Goal: Transaction & Acquisition: Register for event/course

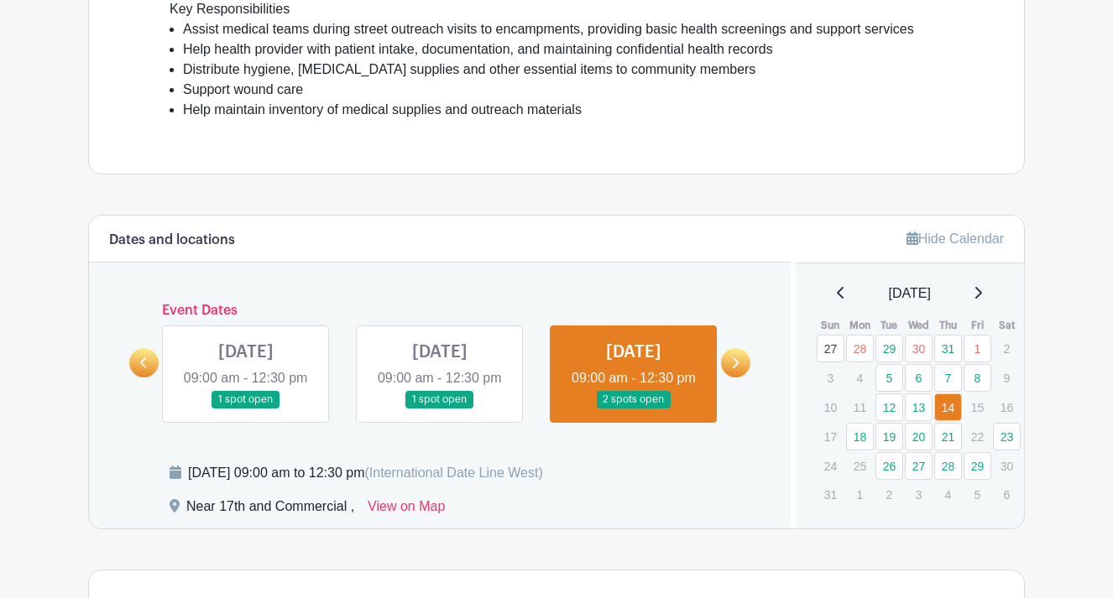
scroll to position [566, 0]
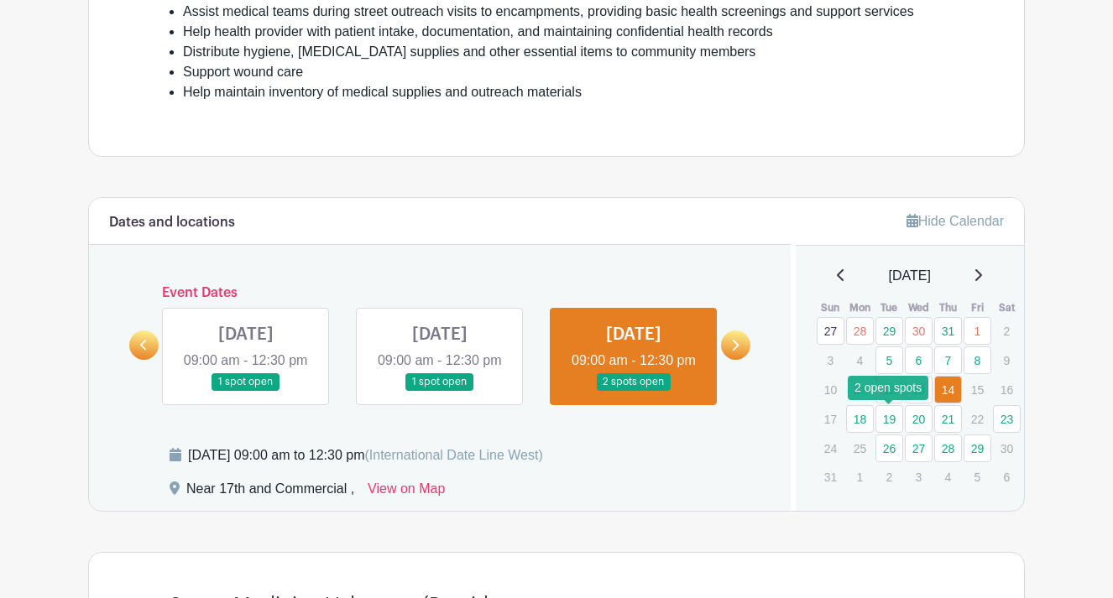
click at [890, 416] on link "19" at bounding box center [889, 419] width 28 height 28
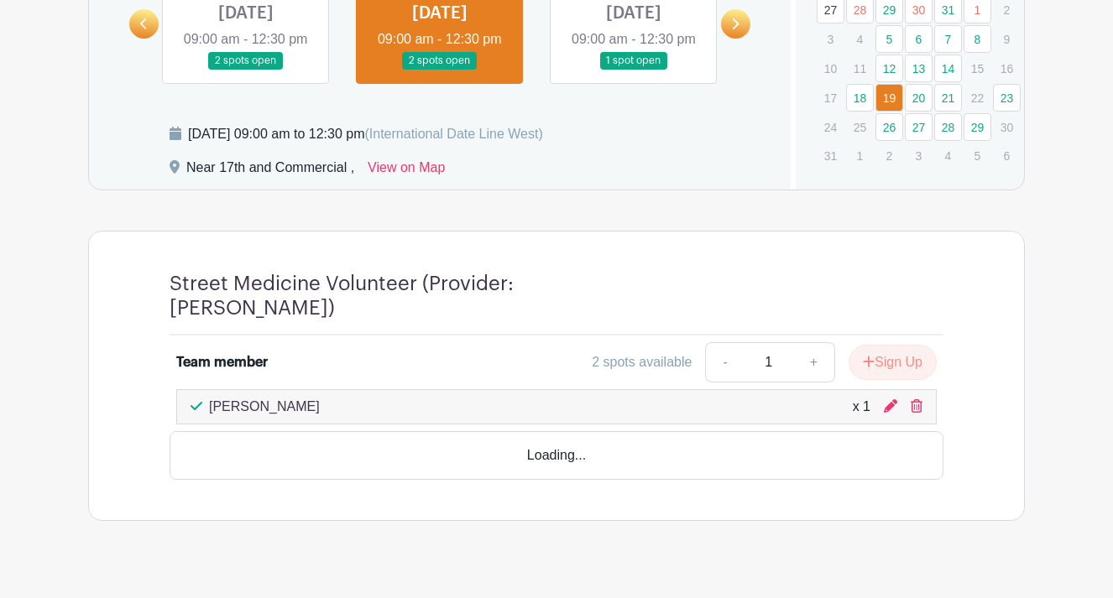
scroll to position [889, 0]
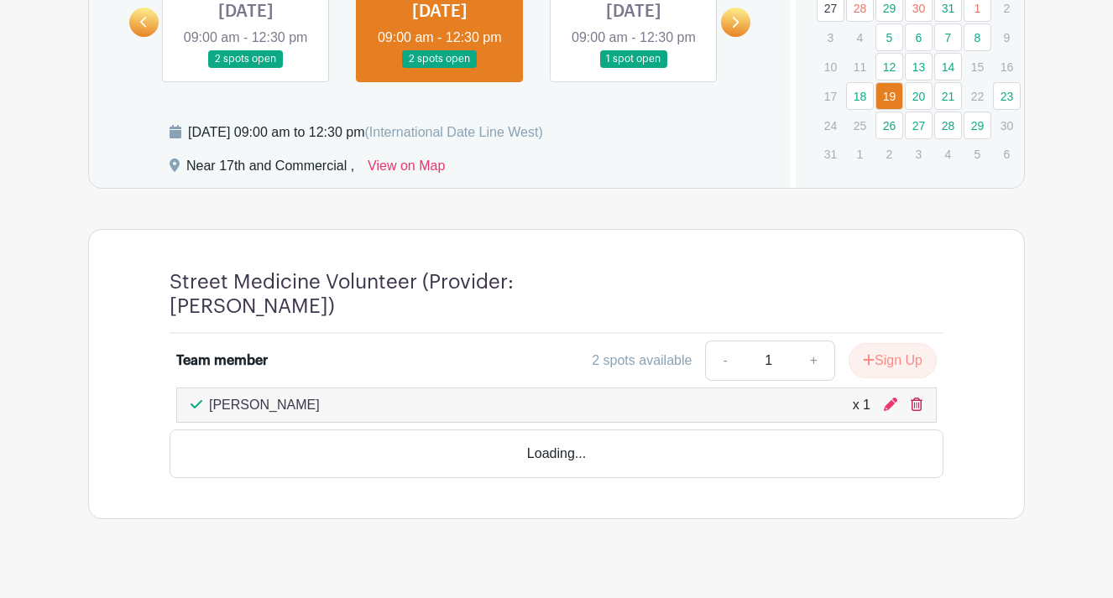
click at [917, 411] on icon at bounding box center [917, 404] width 12 height 13
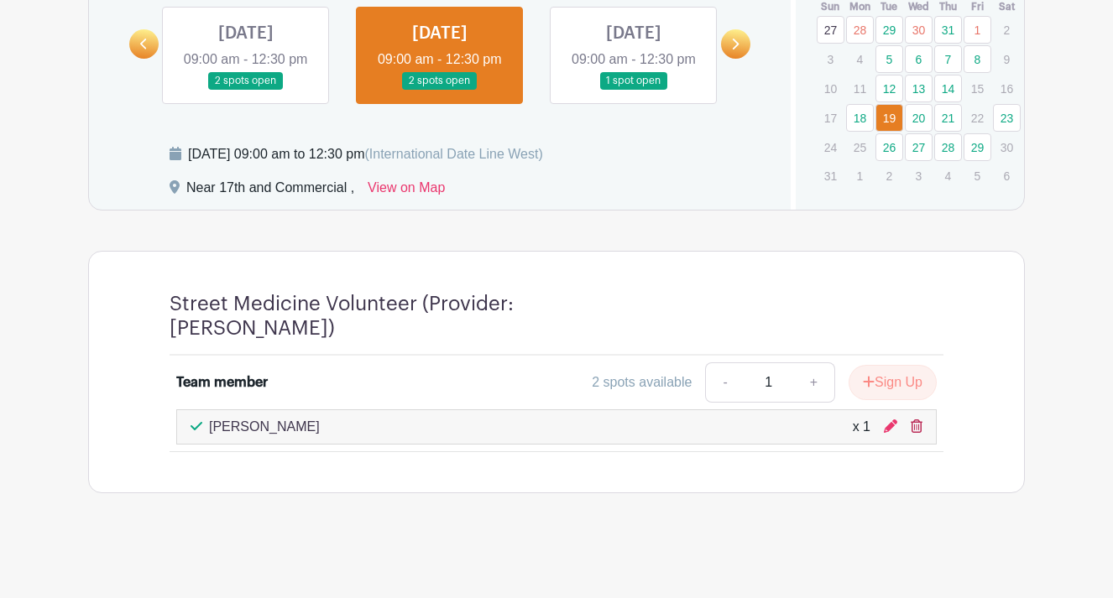
scroll to position [887, 0]
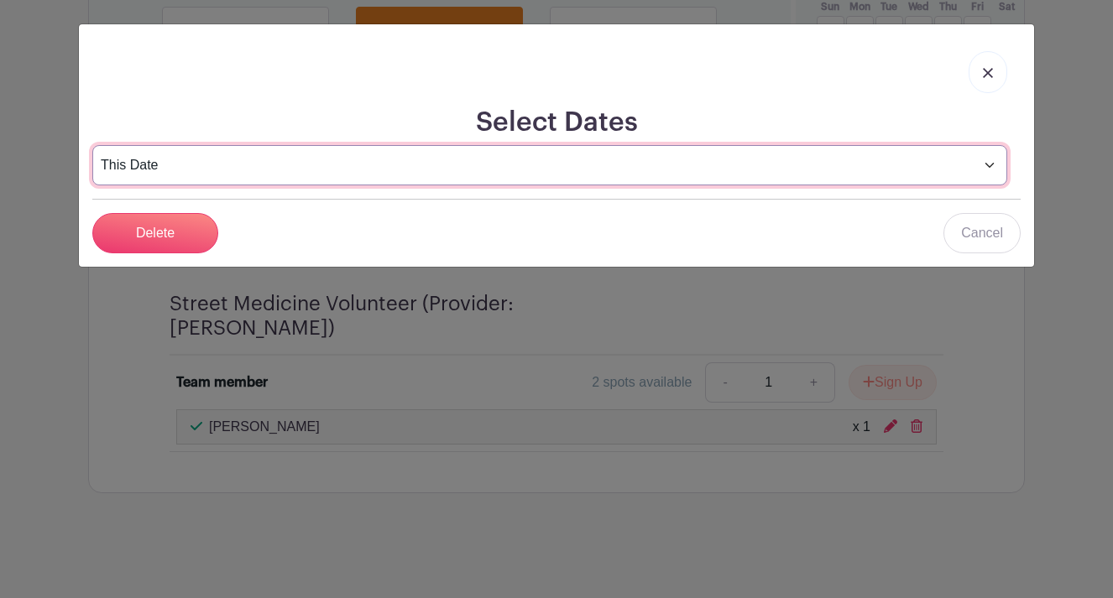
click at [973, 168] on select "This Date Select Dates" at bounding box center [549, 165] width 915 height 40
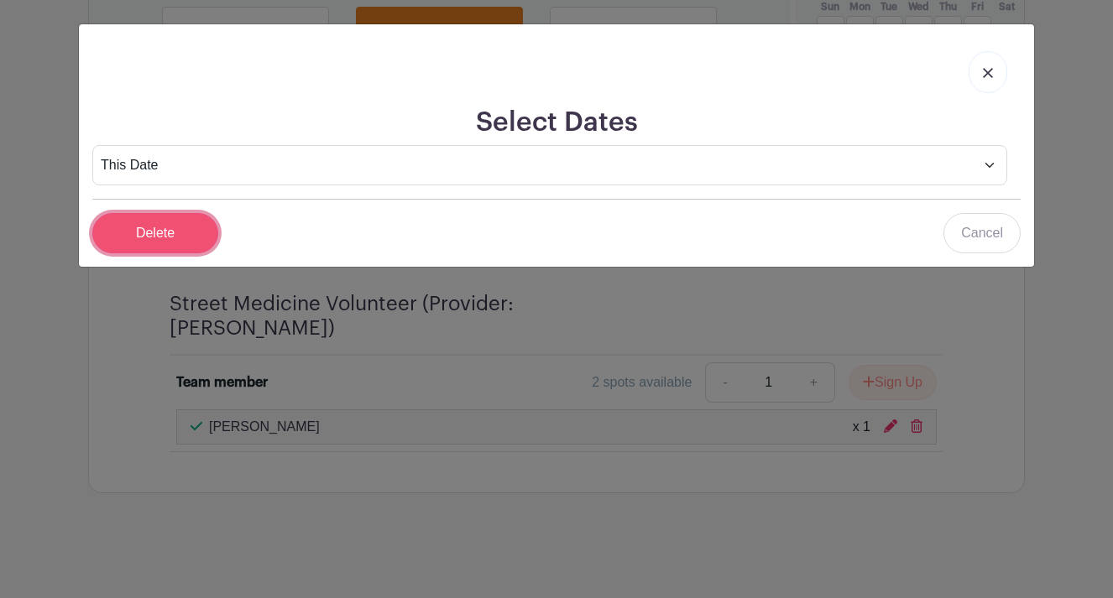
click at [155, 238] on input "Delete" at bounding box center [155, 233] width 126 height 40
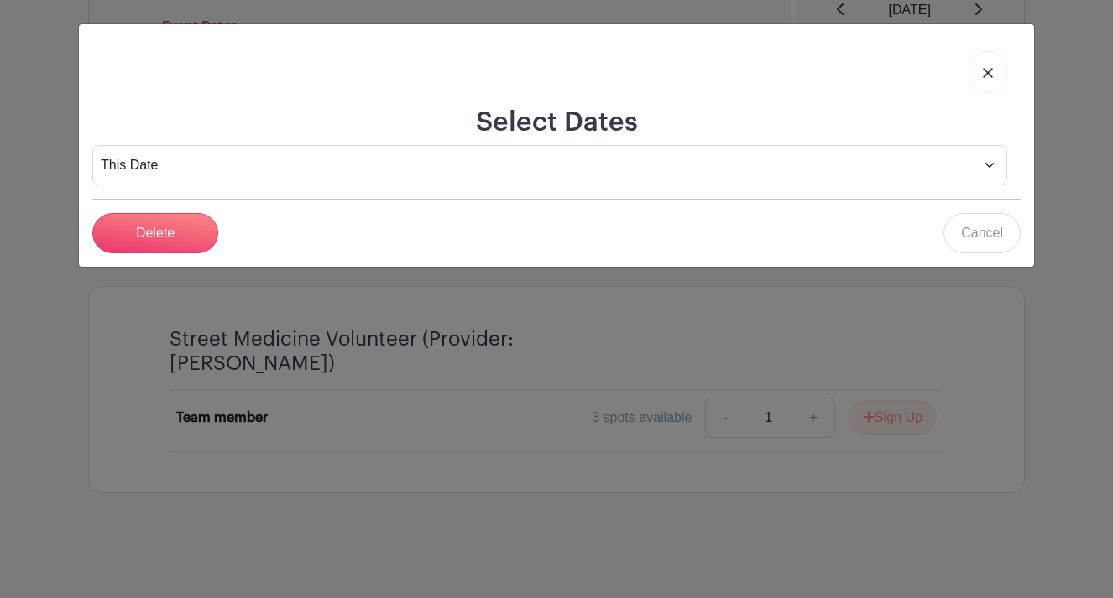
scroll to position [852, 0]
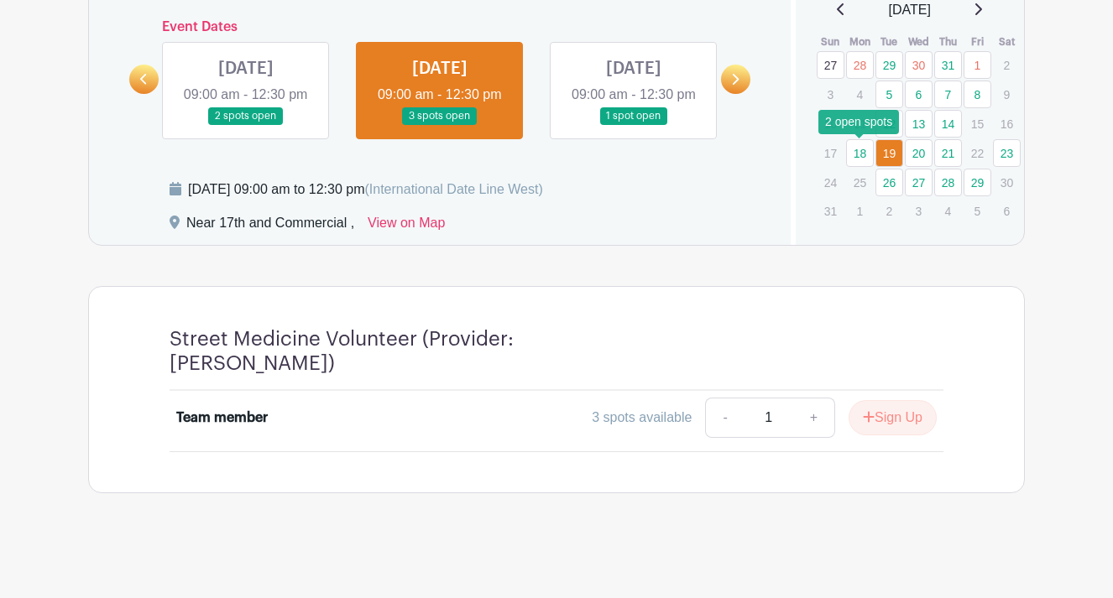
click at [859, 139] on link "18" at bounding box center [860, 153] width 28 height 28
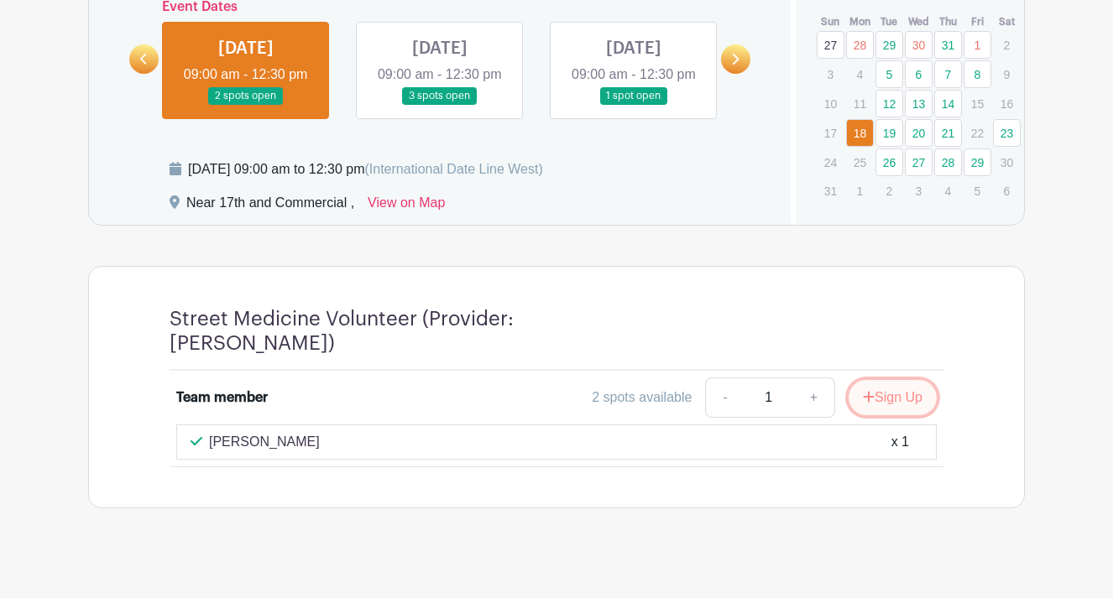
click at [901, 391] on button "Sign Up" at bounding box center [893, 397] width 88 height 35
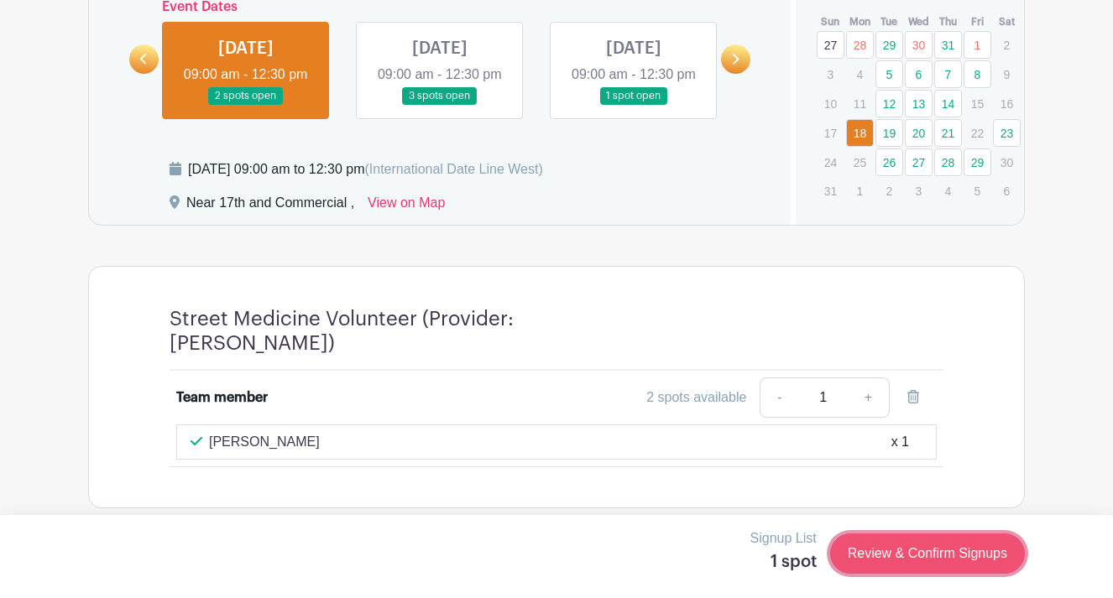
click at [904, 558] on link "Review & Confirm Signups" at bounding box center [927, 554] width 195 height 40
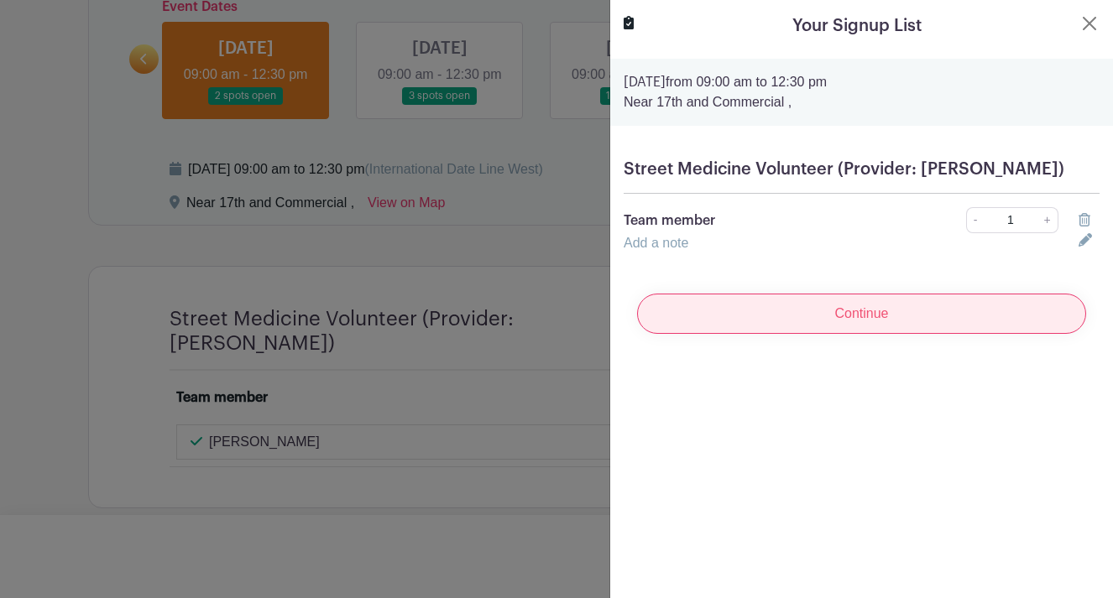
click at [904, 306] on input "Continue" at bounding box center [861, 314] width 449 height 40
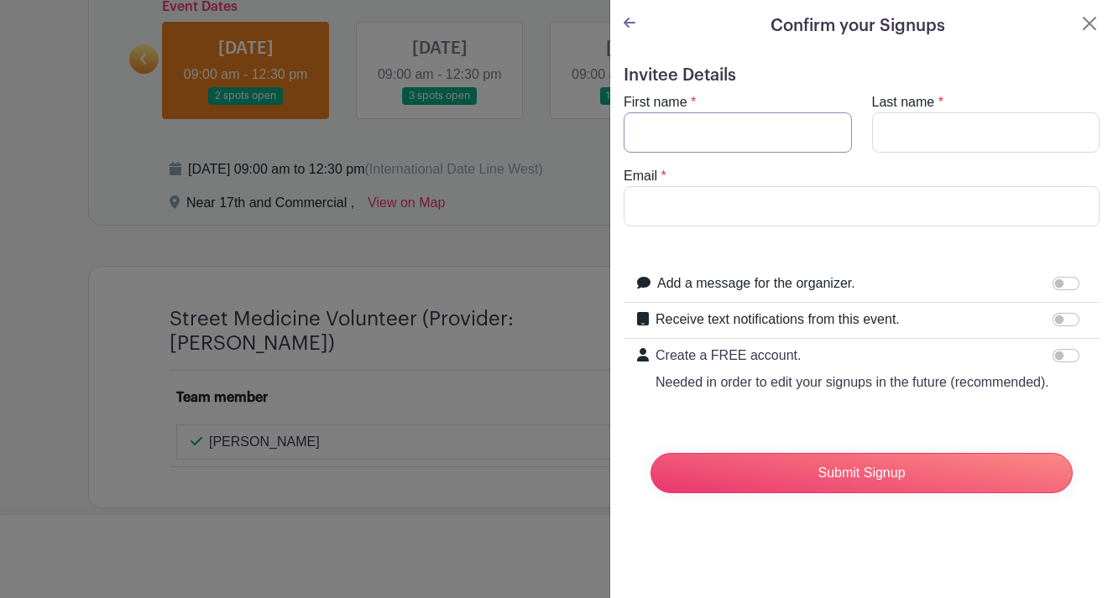
click at [749, 144] on input "First name" at bounding box center [738, 132] width 228 height 40
type input "[PERSON_NAME]"
type input "[EMAIL_ADDRESS][DOMAIN_NAME]"
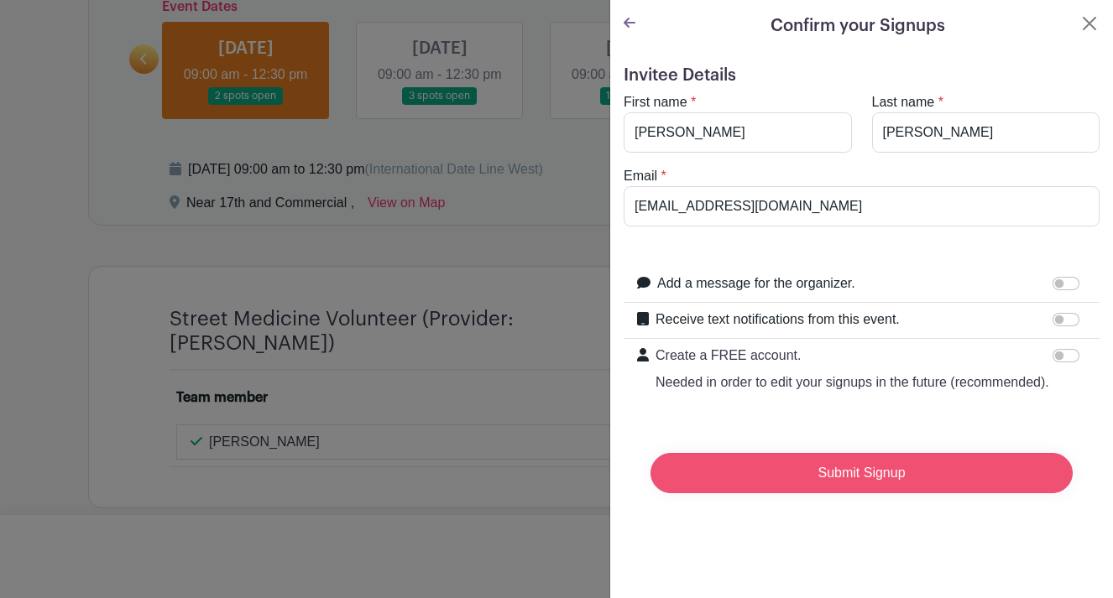
click at [847, 467] on input "Submit Signup" at bounding box center [861, 473] width 422 height 40
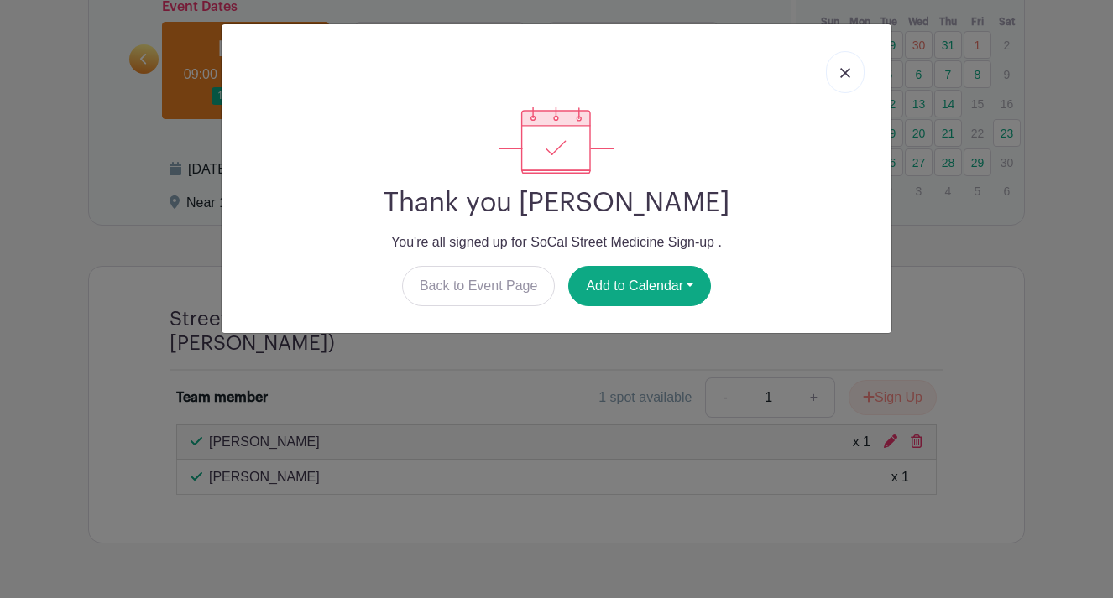
click at [844, 71] on img at bounding box center [845, 73] width 10 height 10
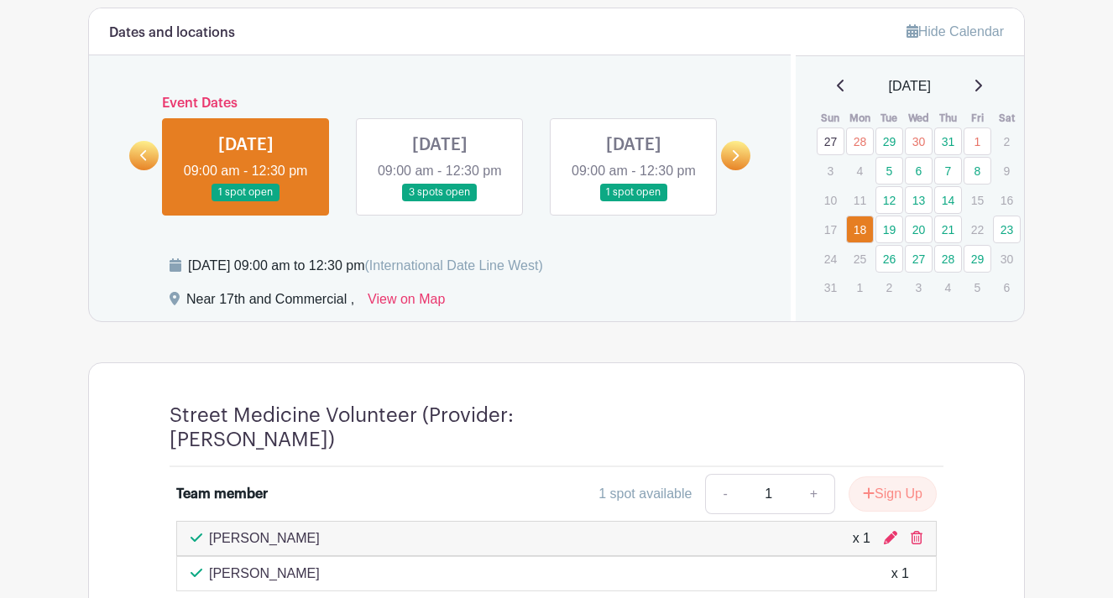
scroll to position [754, 0]
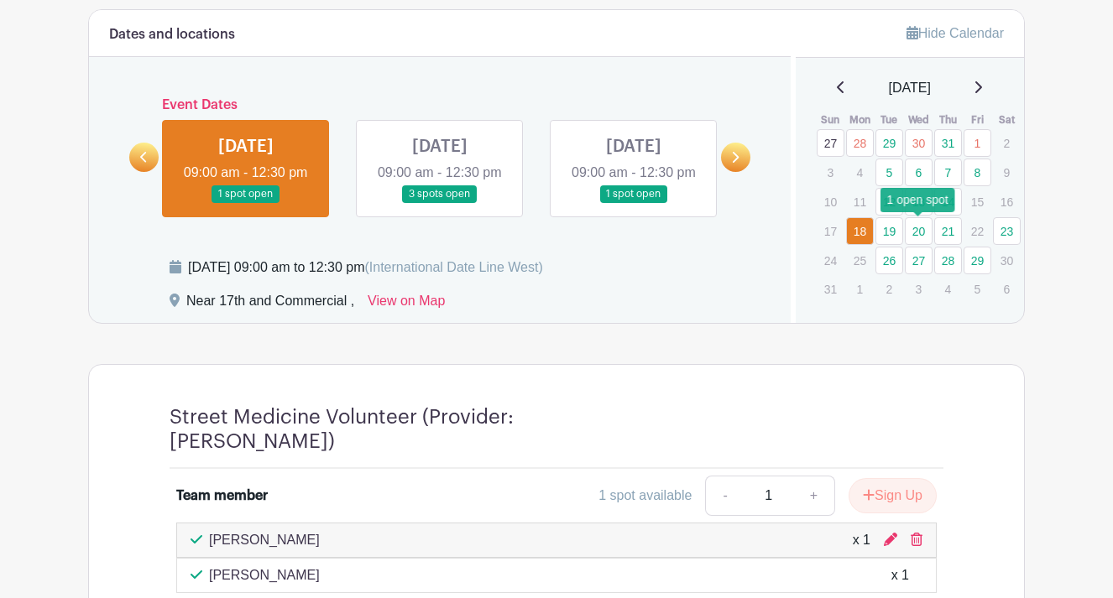
click at [920, 230] on link "20" at bounding box center [919, 231] width 28 height 28
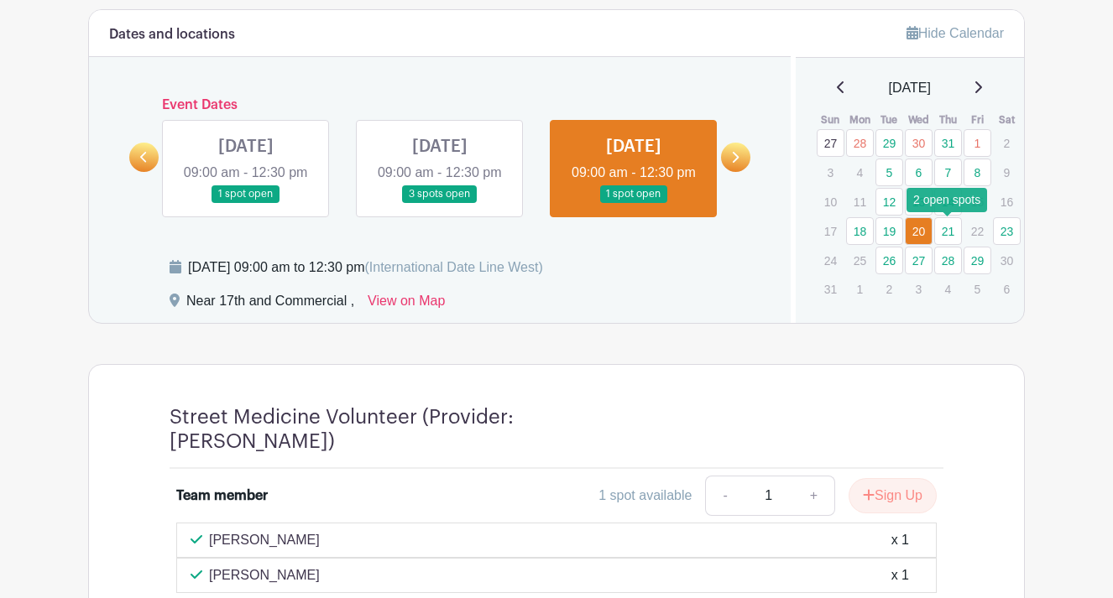
click at [942, 223] on link "21" at bounding box center [948, 231] width 28 height 28
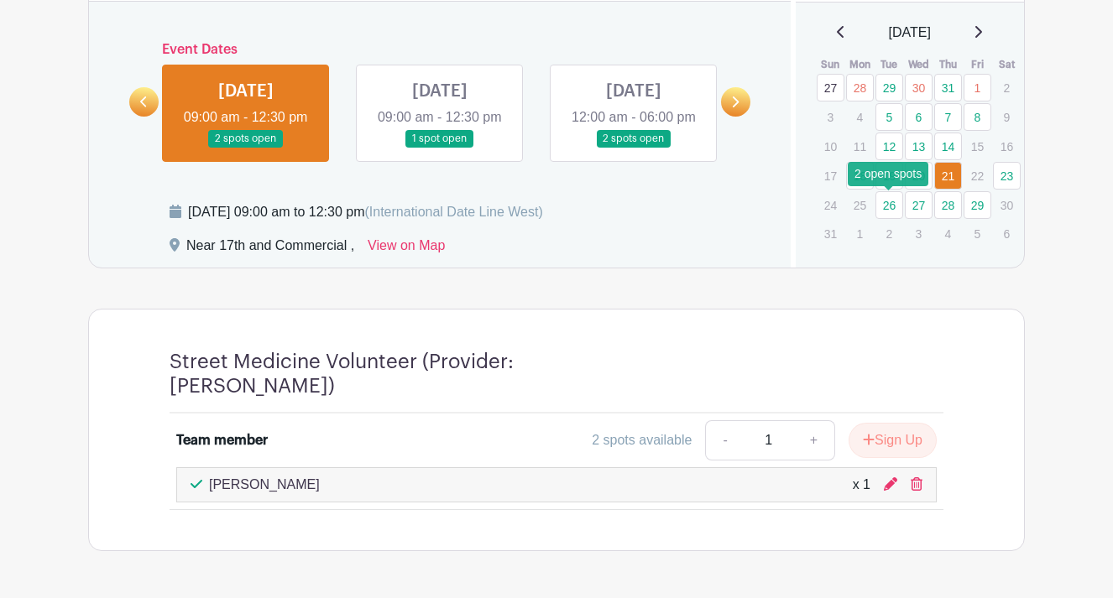
scroll to position [817, 0]
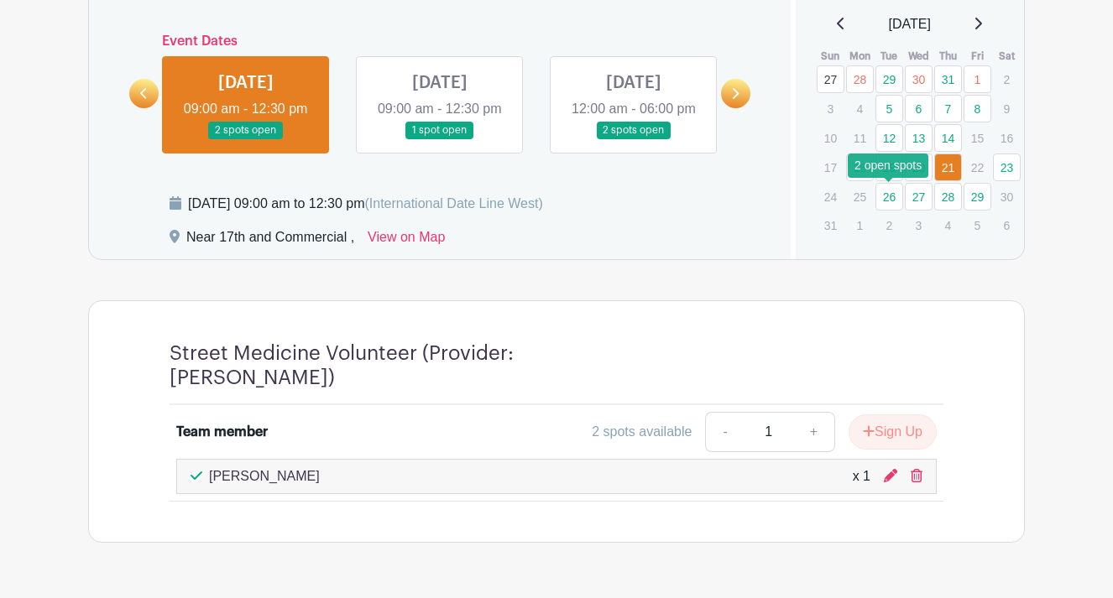
click at [891, 201] on link "26" at bounding box center [889, 197] width 28 height 28
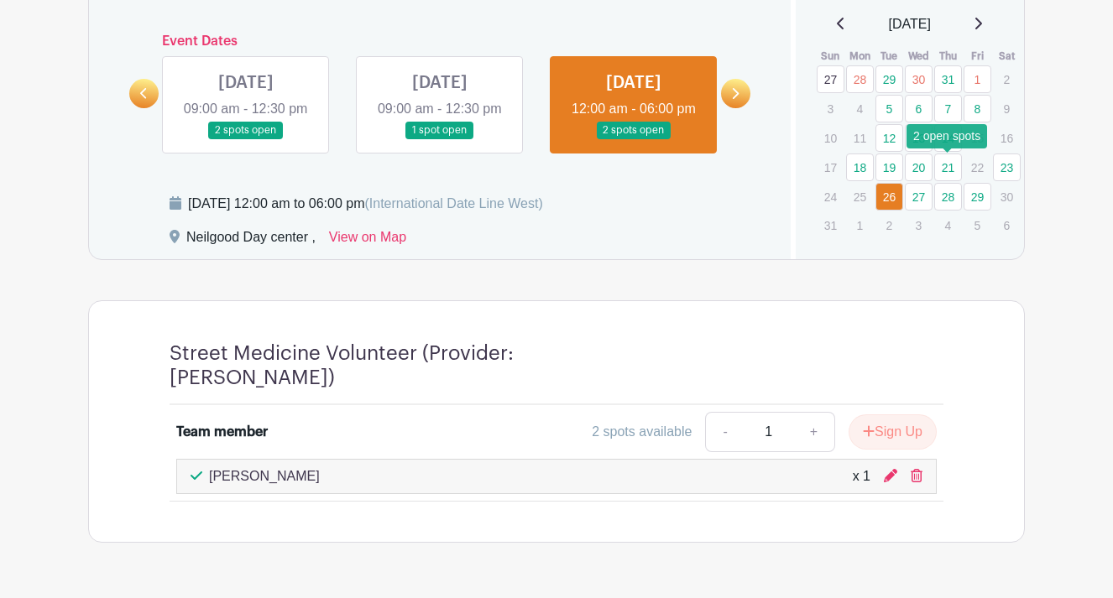
click at [951, 164] on link "21" at bounding box center [948, 168] width 28 height 28
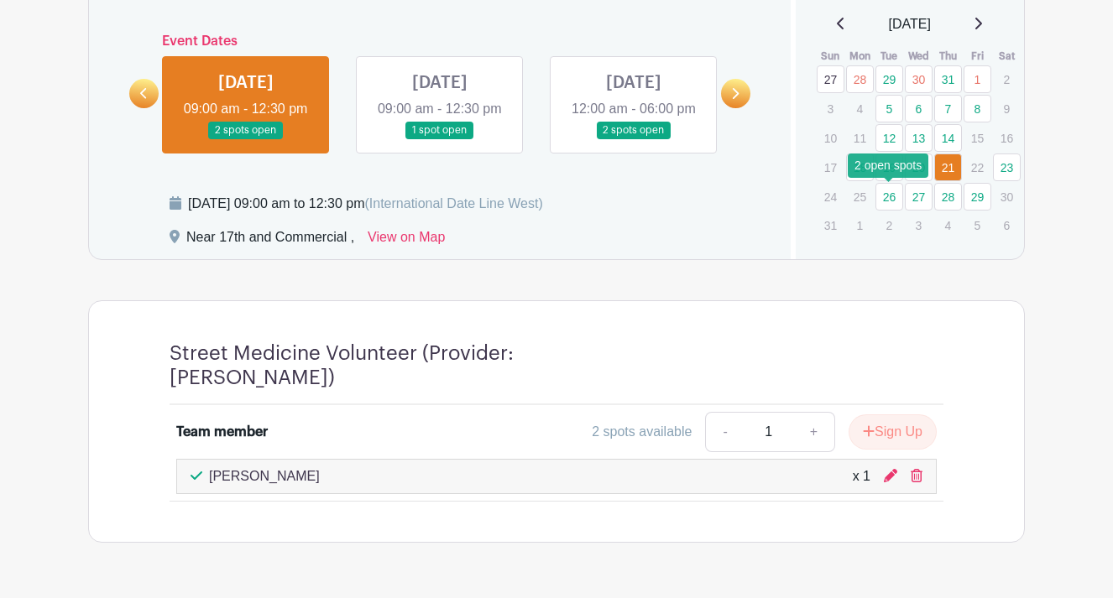
click at [891, 196] on link "26" at bounding box center [889, 197] width 28 height 28
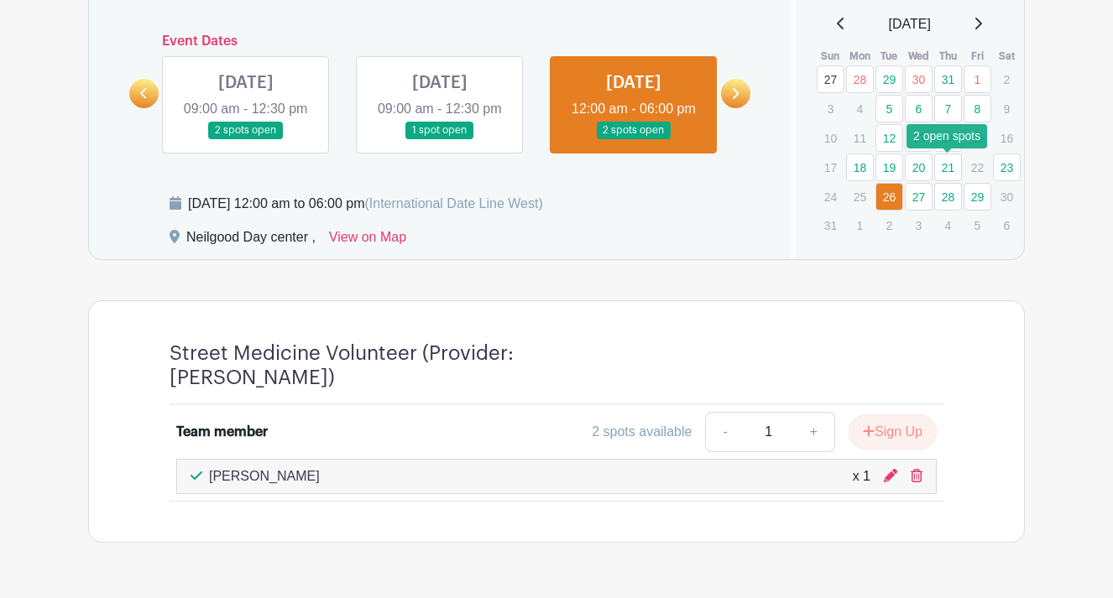
click at [943, 168] on link "21" at bounding box center [948, 168] width 28 height 28
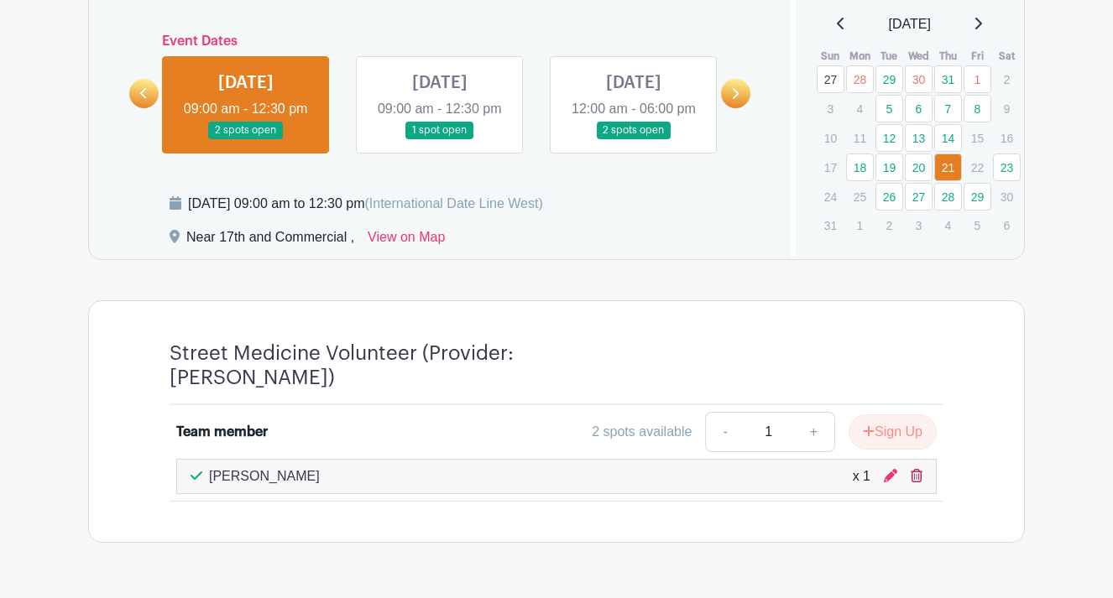
click at [917, 483] on icon at bounding box center [917, 475] width 12 height 13
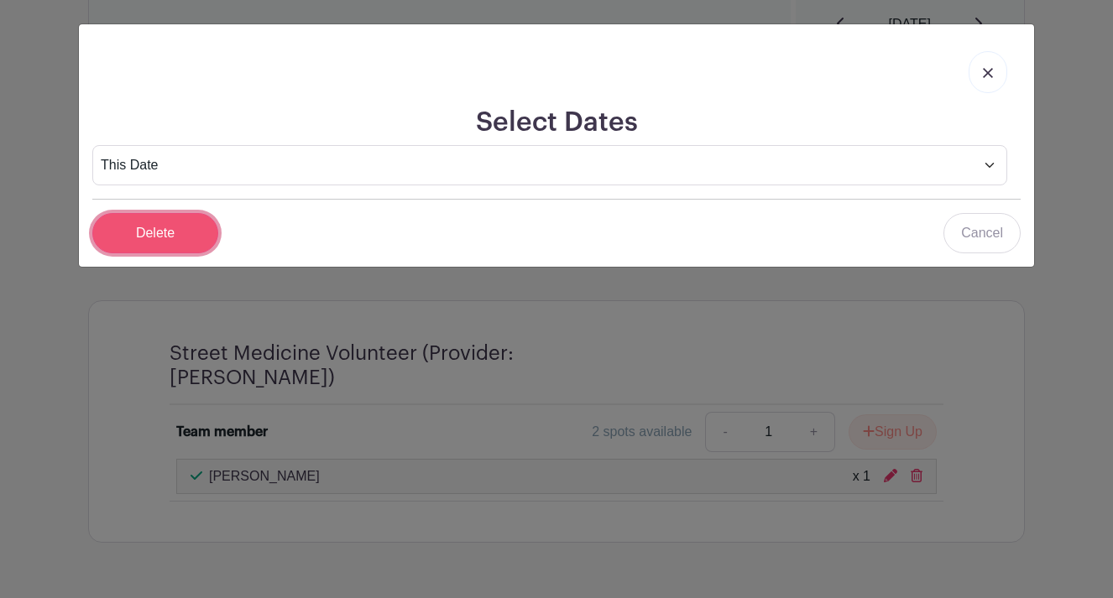
click at [177, 233] on input "Delete" at bounding box center [155, 233] width 126 height 40
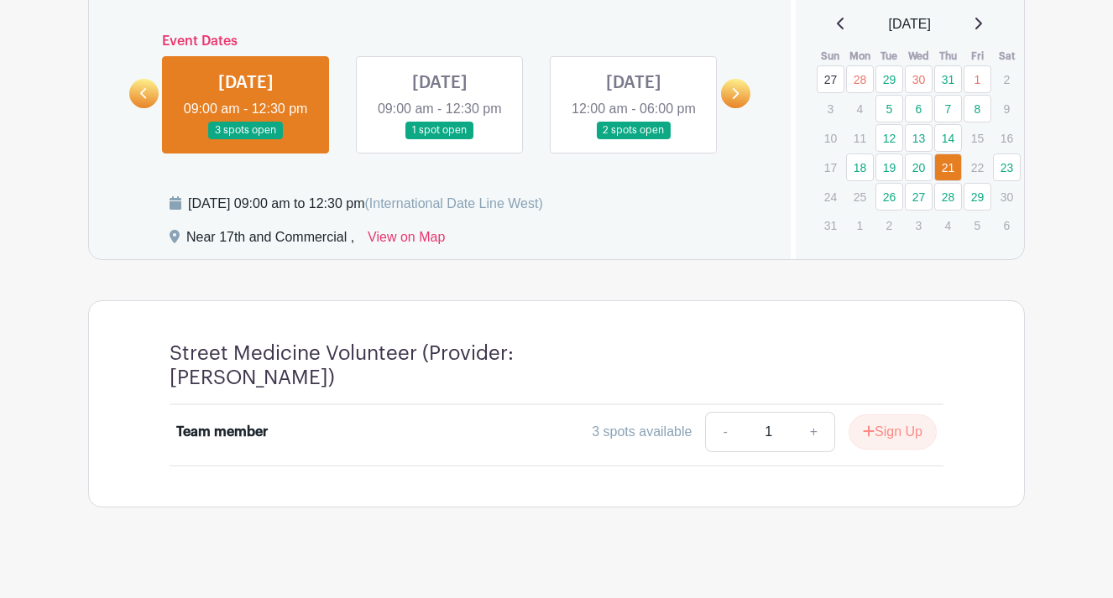
click at [980, 353] on div "Street Medicine Volunteer (Provider: [PERSON_NAME]) Team member 3 spots availab…" at bounding box center [556, 404] width 854 height 206
click at [891, 194] on link "26" at bounding box center [889, 197] width 28 height 28
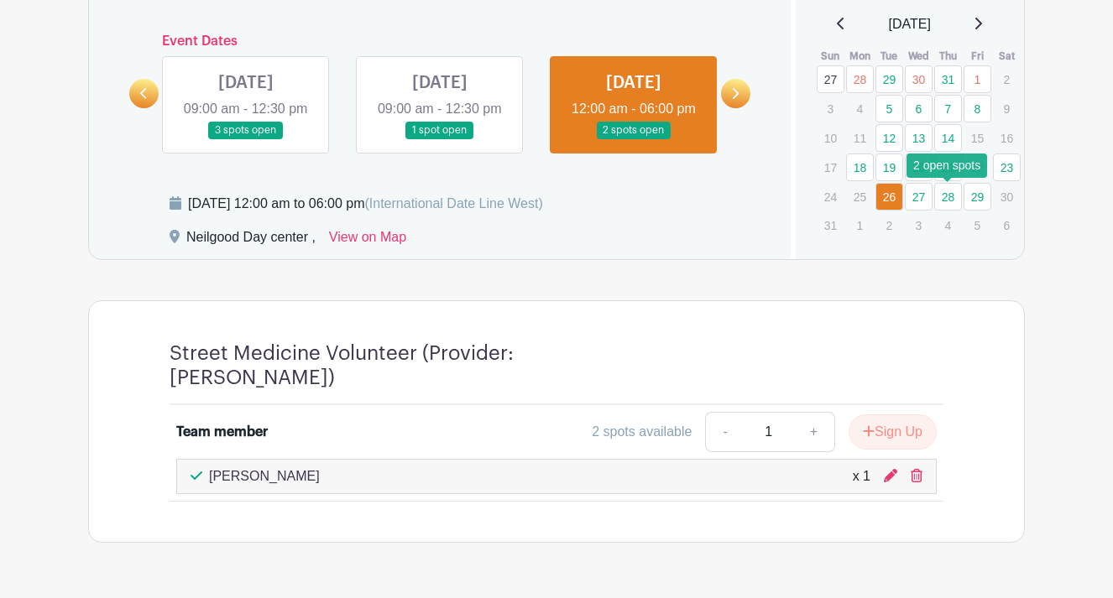
click at [953, 205] on link "28" at bounding box center [948, 197] width 28 height 28
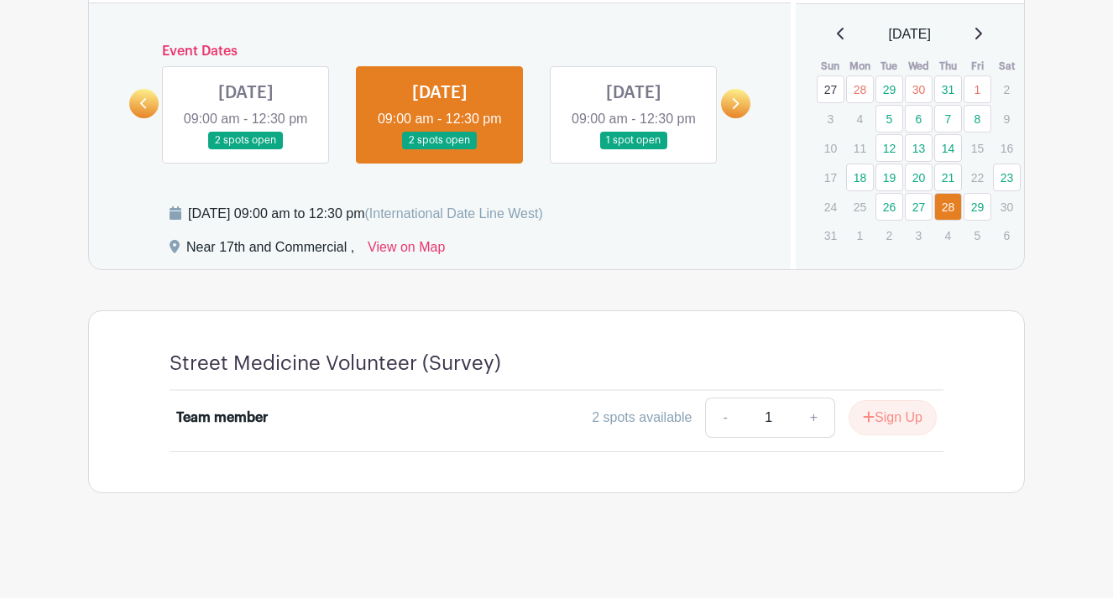
scroll to position [828, 0]
click at [917, 193] on link "27" at bounding box center [919, 207] width 28 height 28
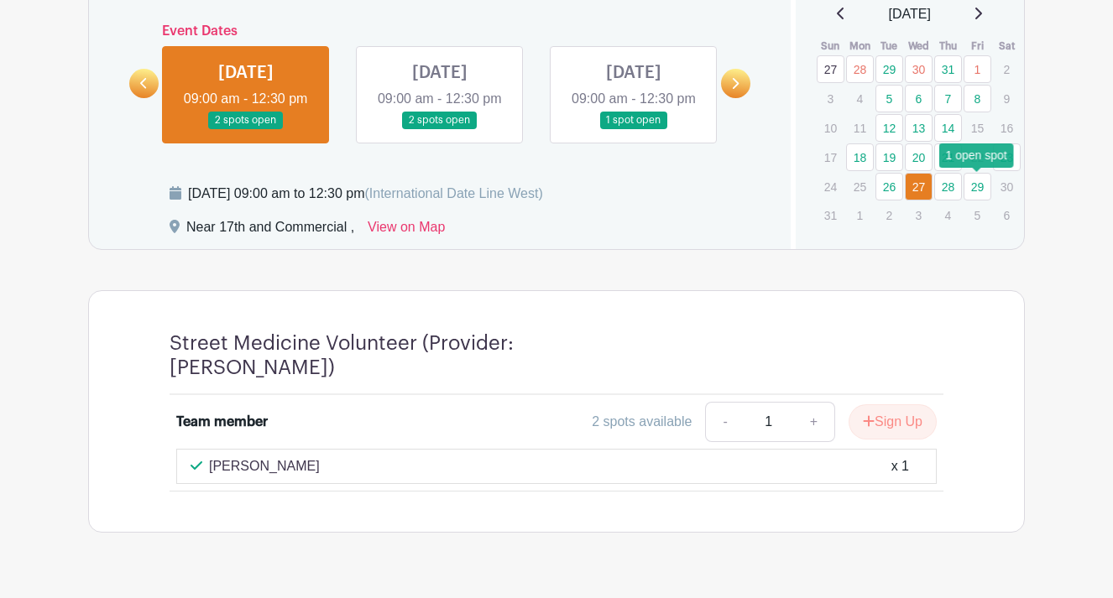
click at [981, 180] on link "29" at bounding box center [978, 187] width 28 height 28
